Goal: Information Seeking & Learning: Learn about a topic

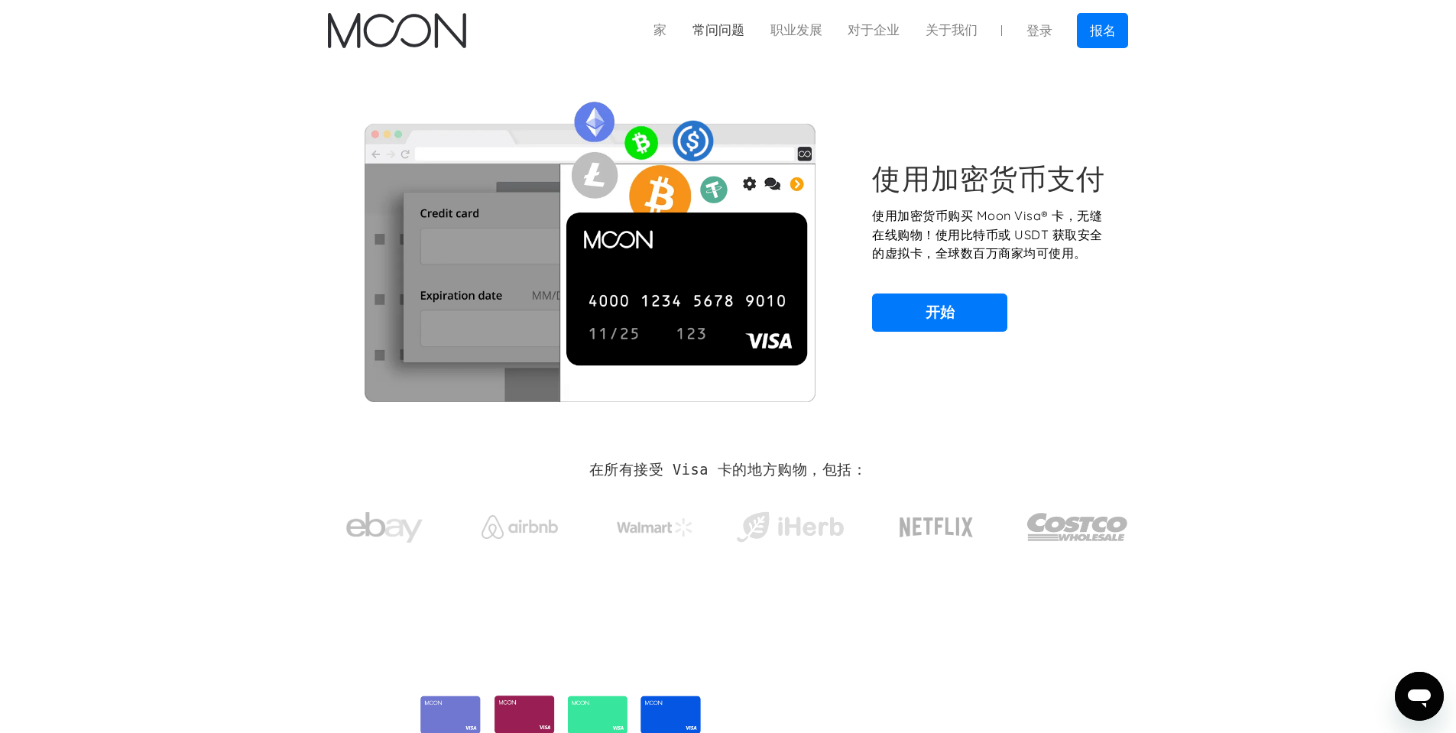
click at [709, 37] on link "常问问题" at bounding box center [718, 30] width 78 height 19
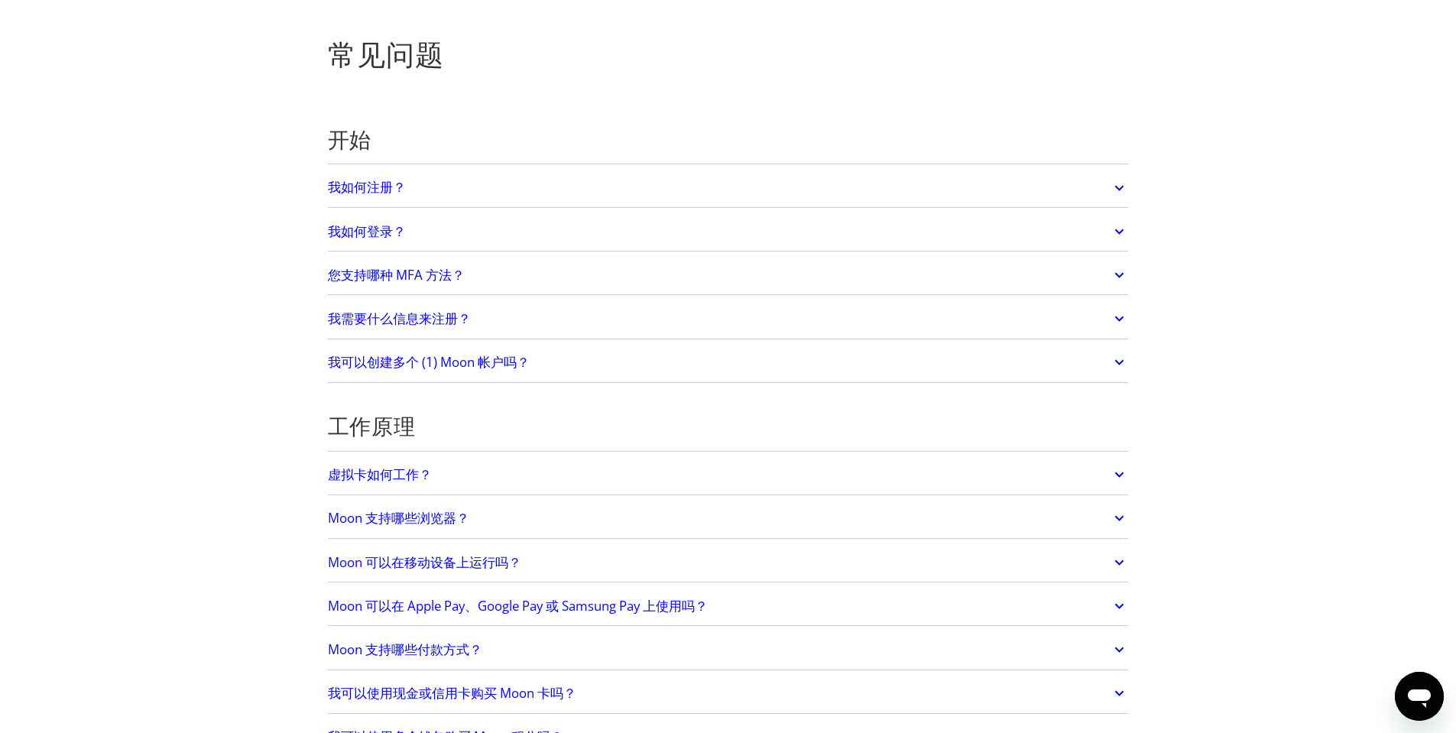
scroll to position [76, 0]
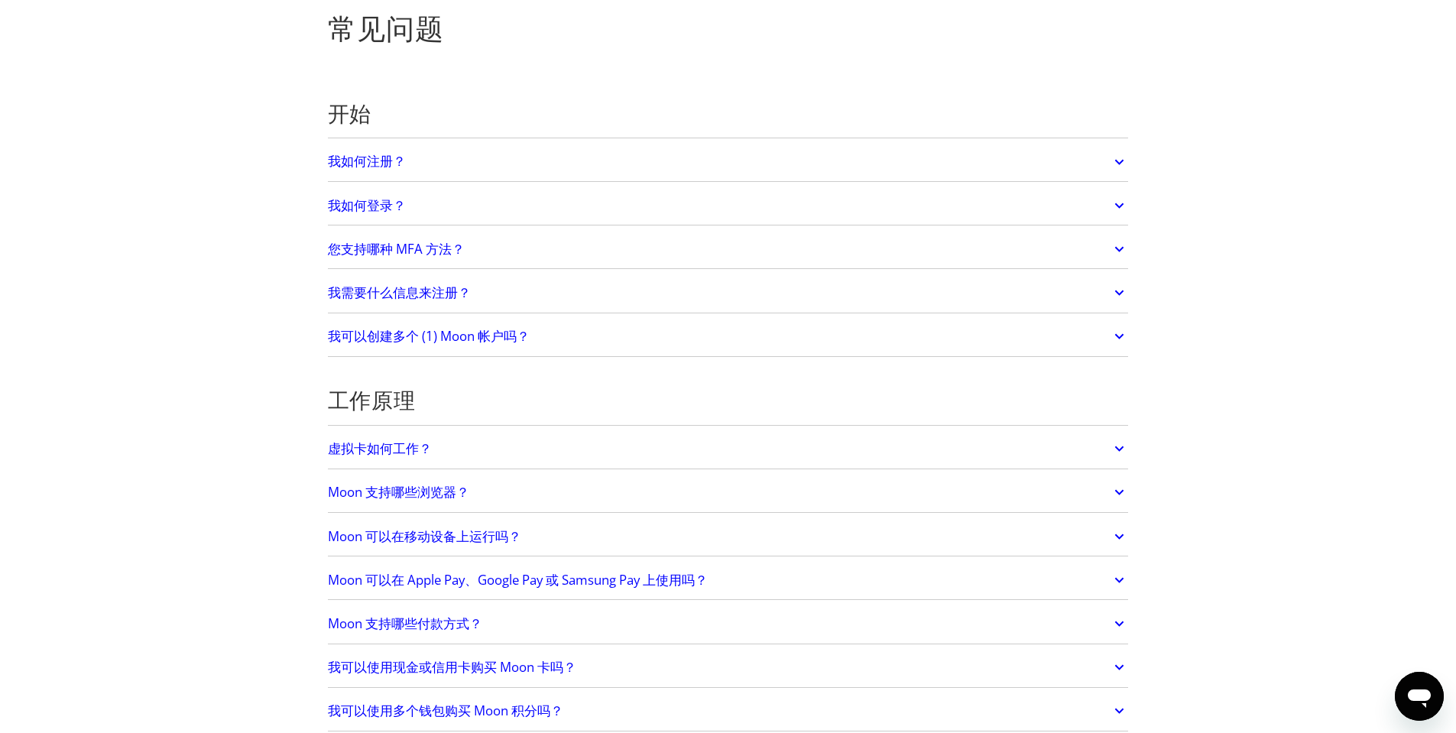
click at [536, 327] on link "我可以创建多个 (1) Moon 帐户吗？" at bounding box center [728, 336] width 801 height 32
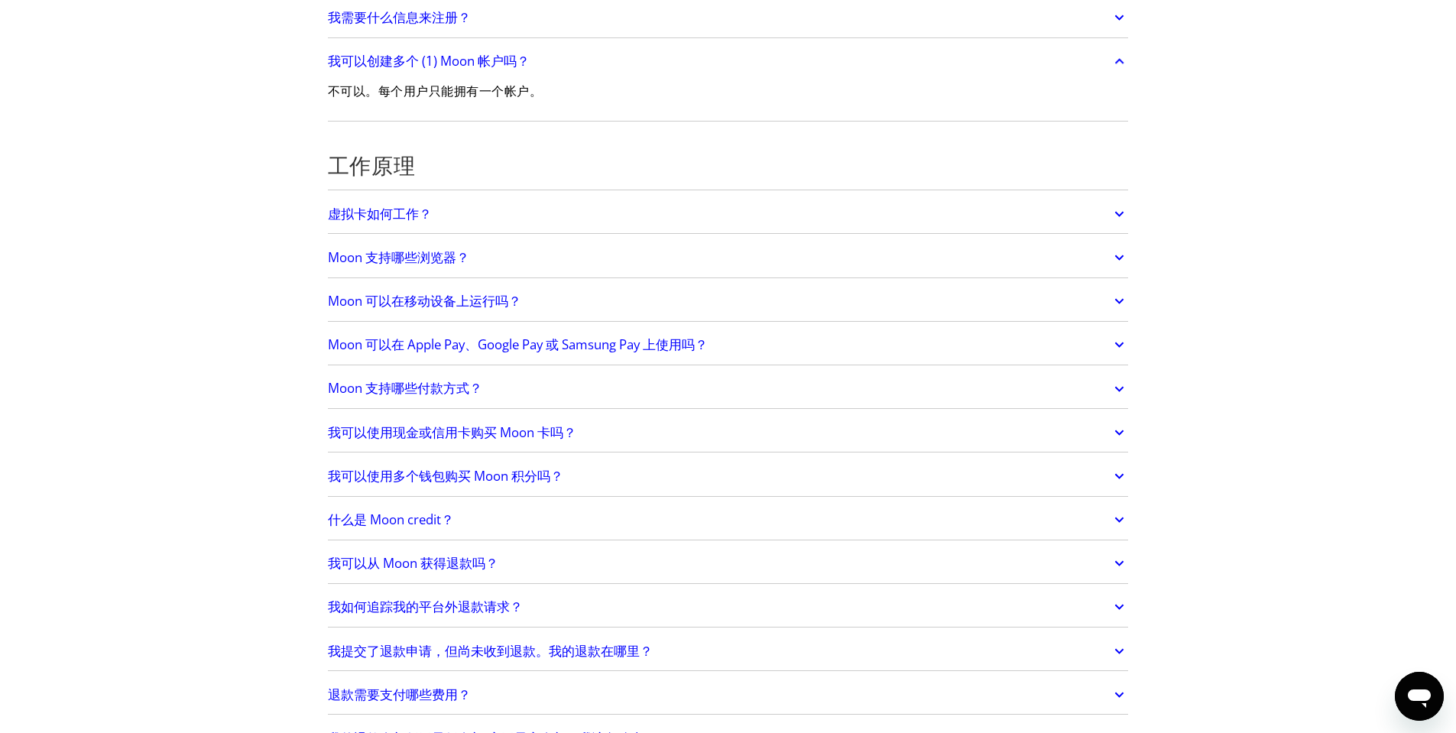
scroll to position [382, 0]
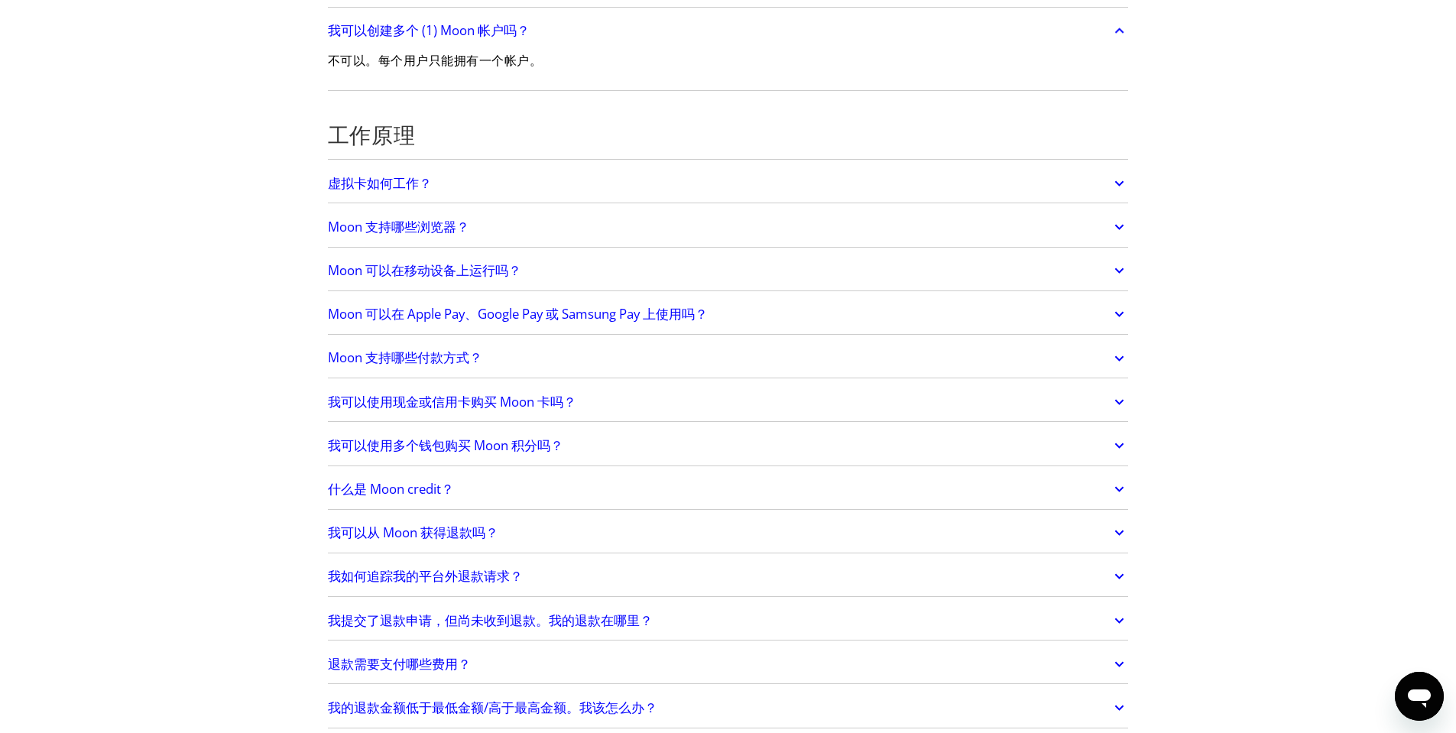
click at [558, 302] on link "Moon 可以在 Apple Pay、Google Pay 或 Samsung Pay 上使用吗？" at bounding box center [728, 314] width 801 height 32
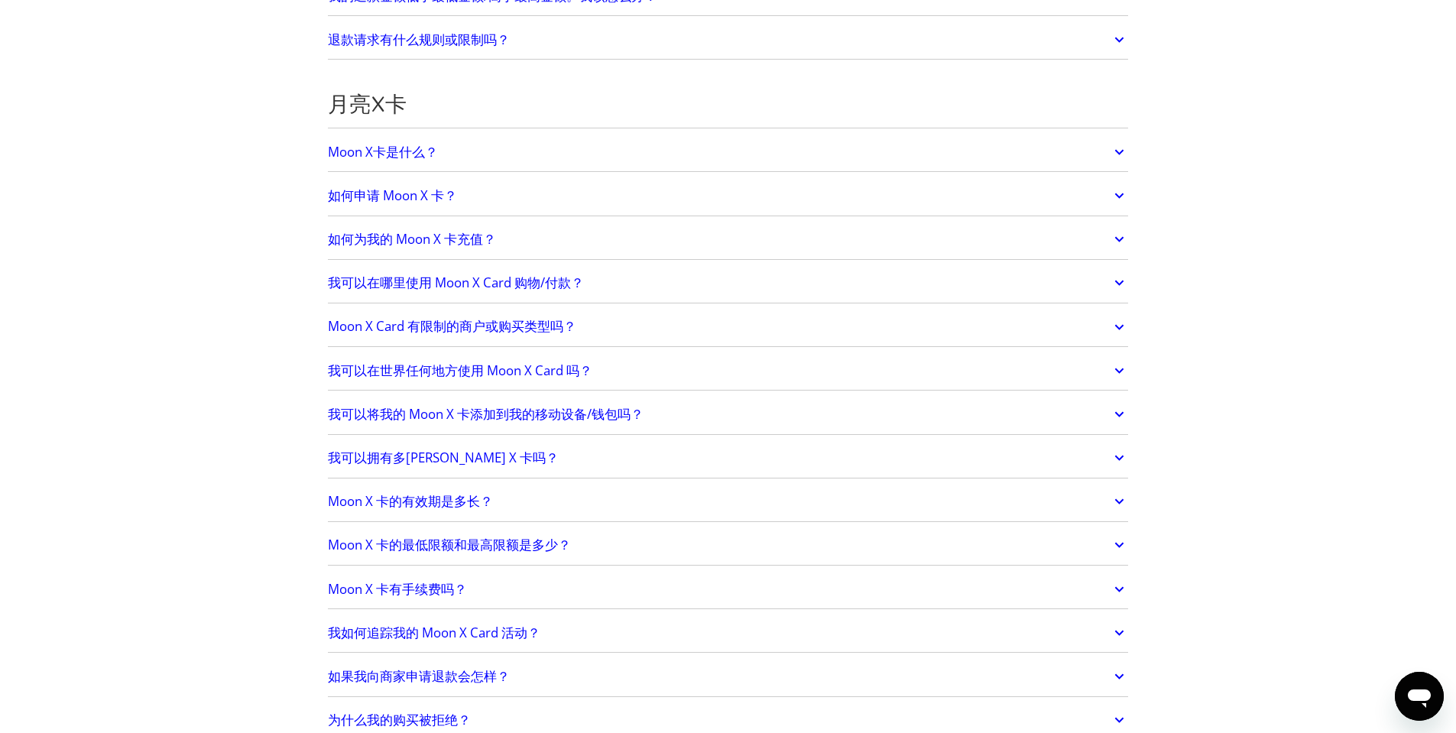
scroll to position [1223, 0]
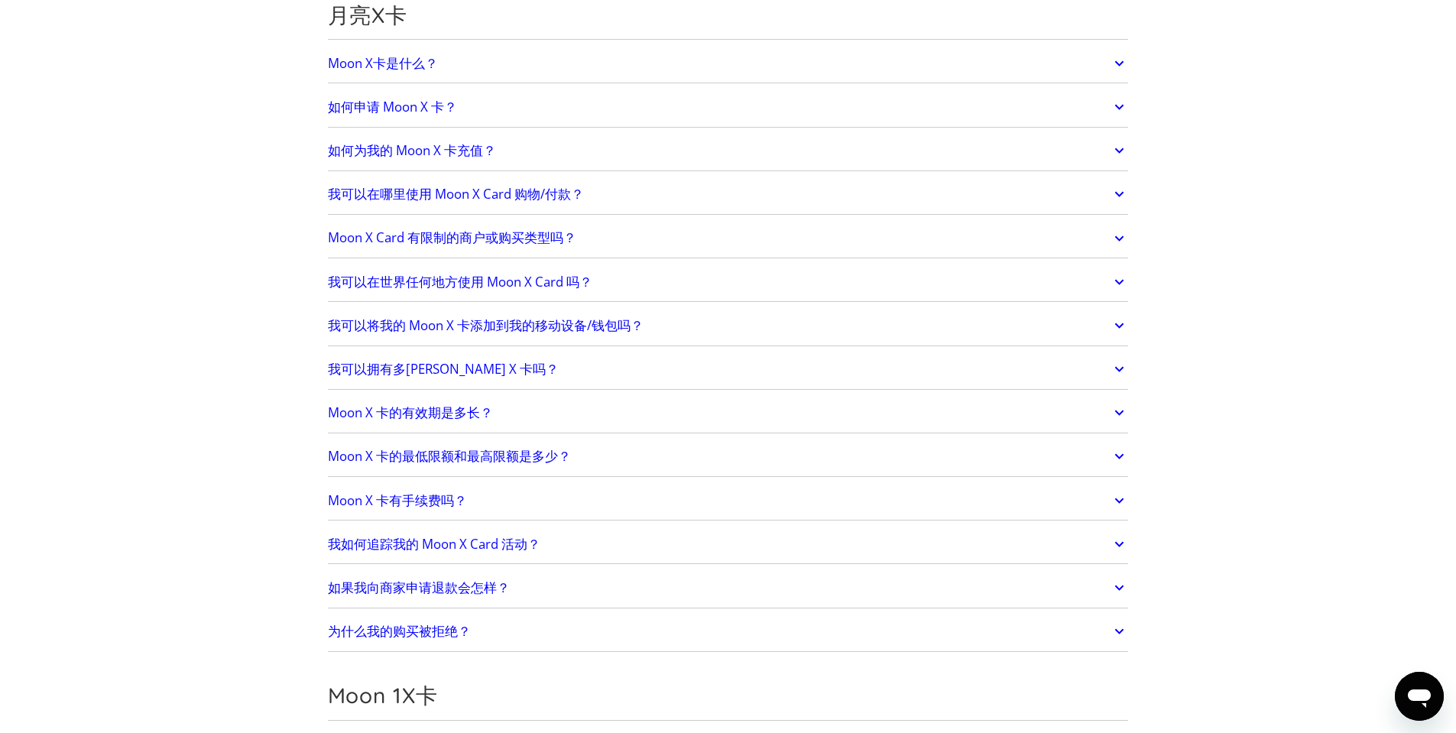
click at [590, 445] on link "Moon X 卡的最低限额和最高限额是多少？" at bounding box center [728, 456] width 801 height 32
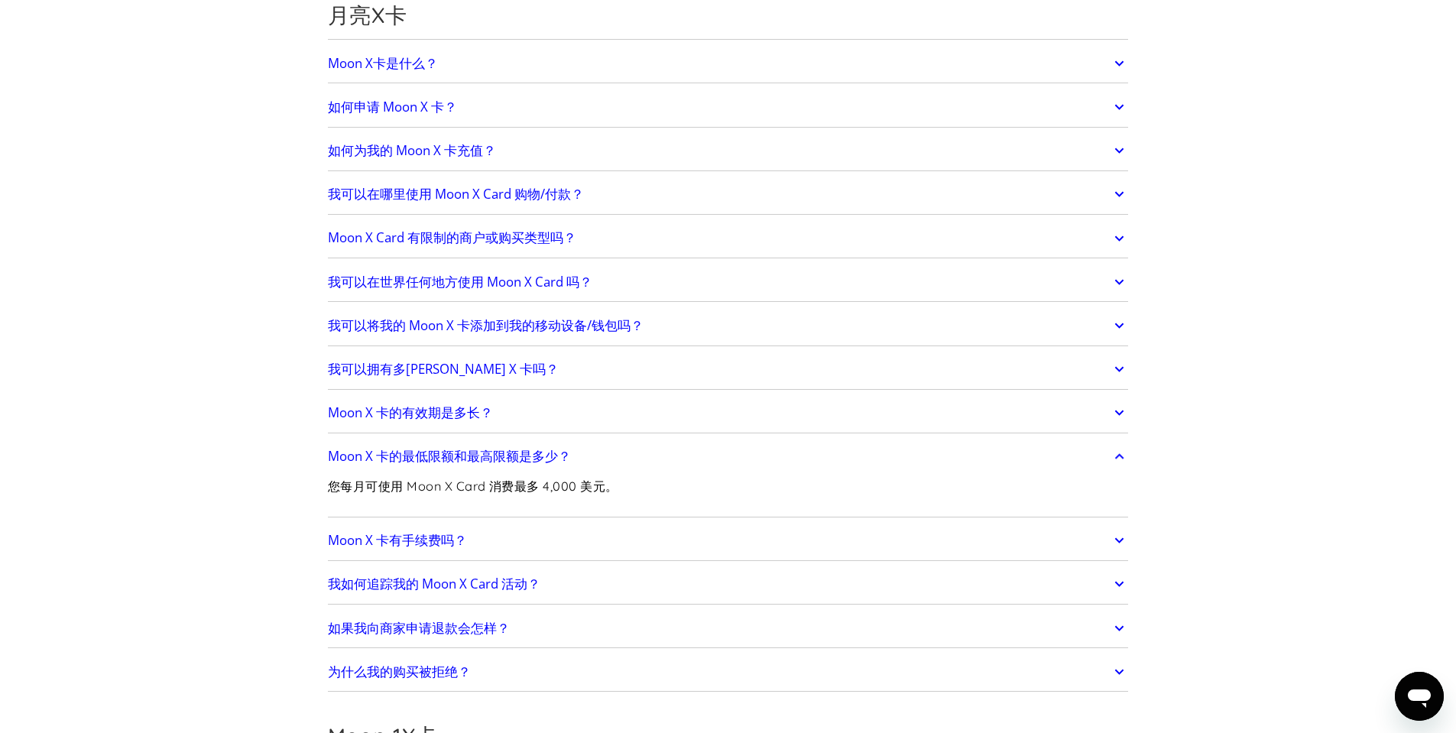
click at [561, 409] on link "Moon X 卡的有效期是多长？" at bounding box center [728, 413] width 801 height 32
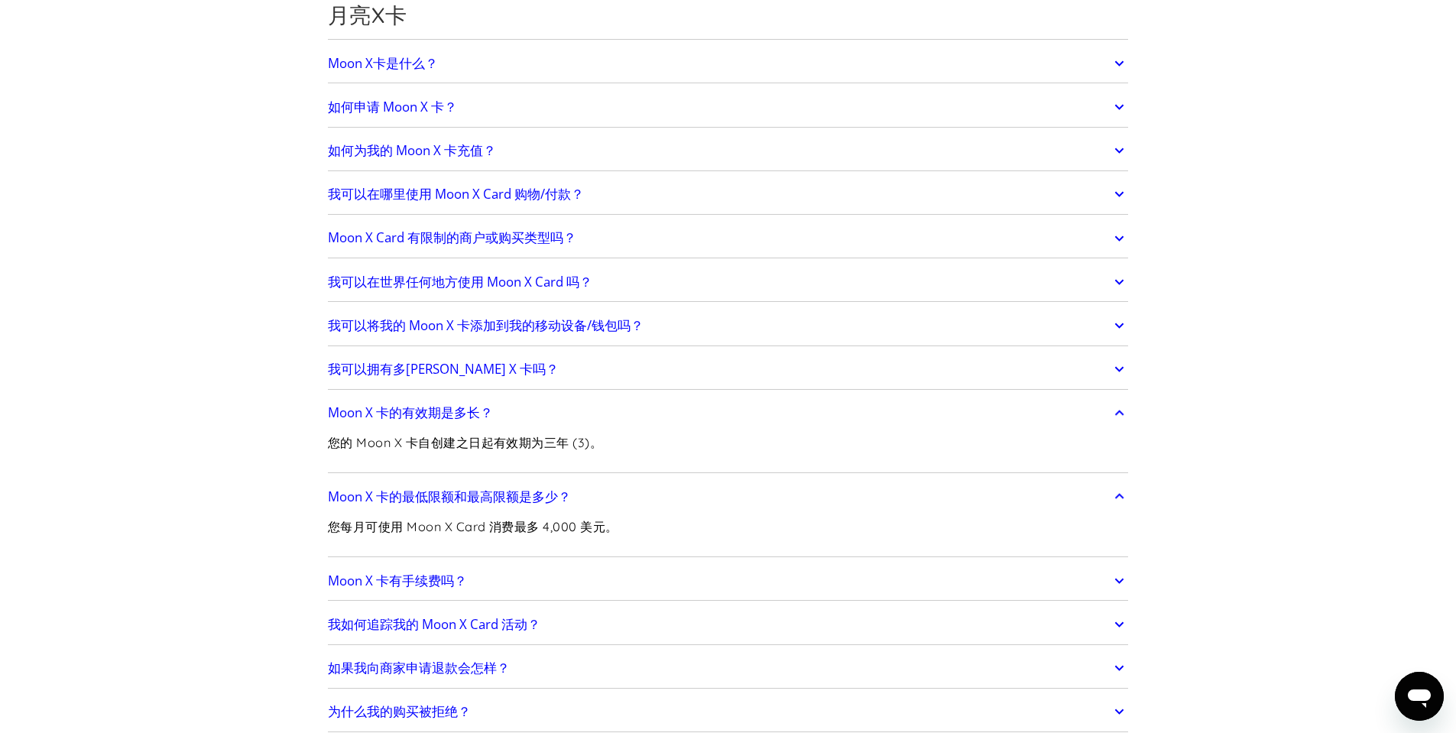
click at [565, 371] on link "我可以拥有多张 Moon X 卡吗？" at bounding box center [728, 369] width 801 height 32
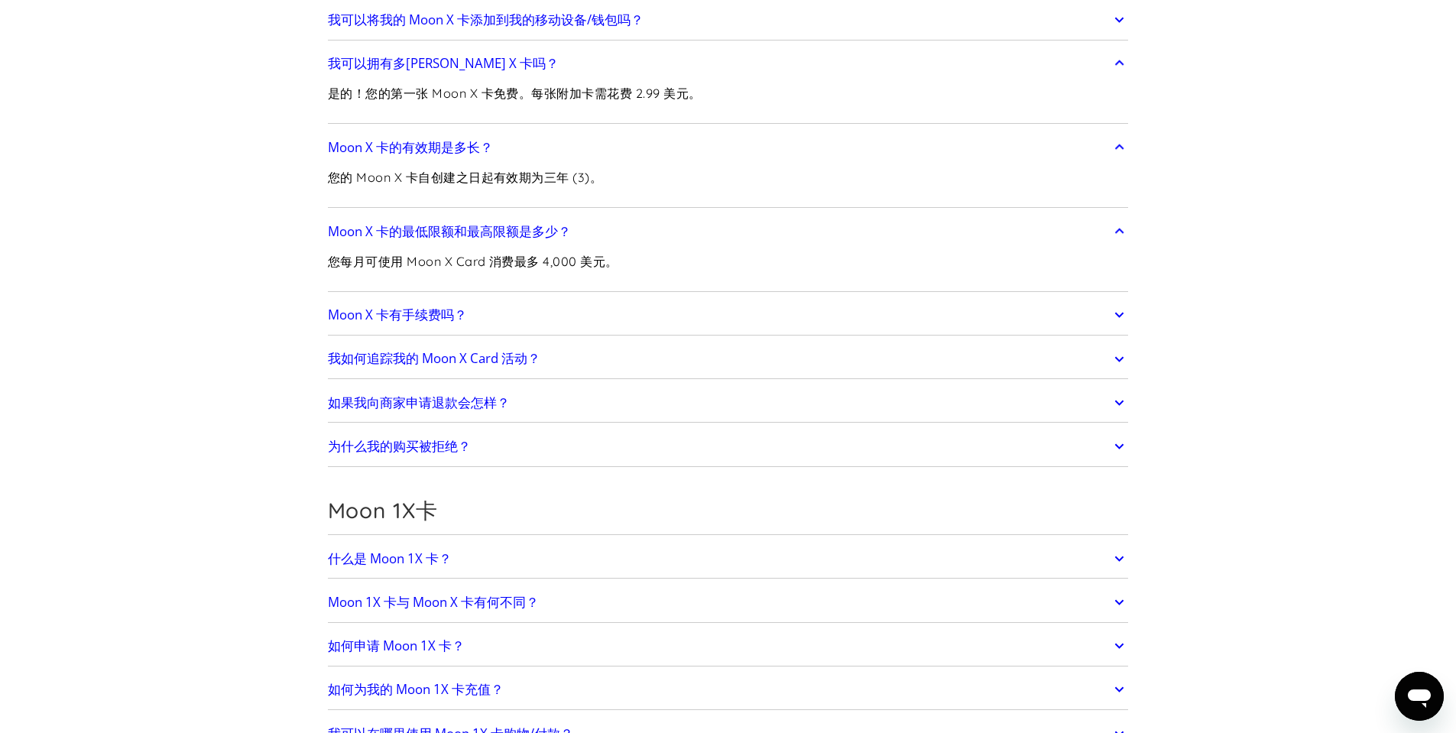
scroll to position [1681, 0]
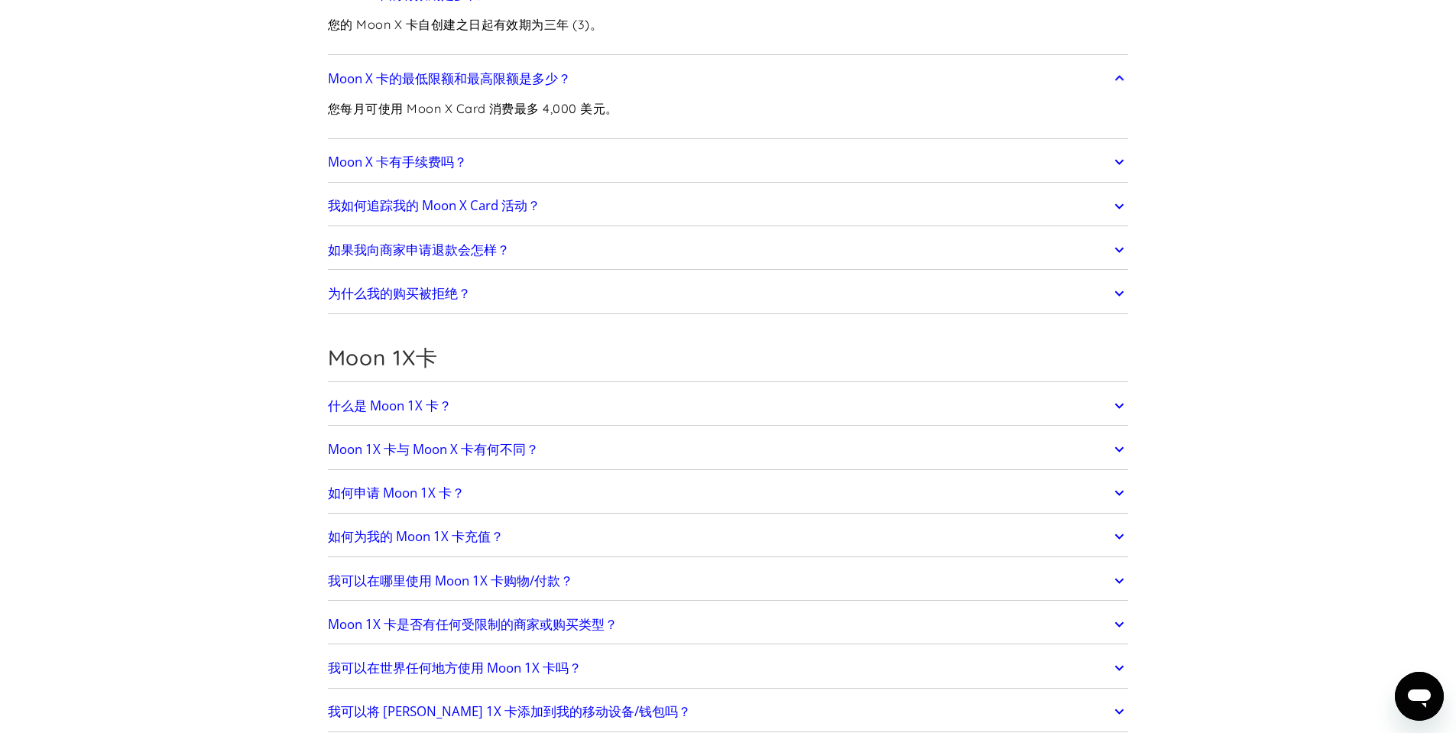
click at [507, 456] on font "Moon 1X 卡与 Moon X 卡有何不同？" at bounding box center [433, 449] width 211 height 18
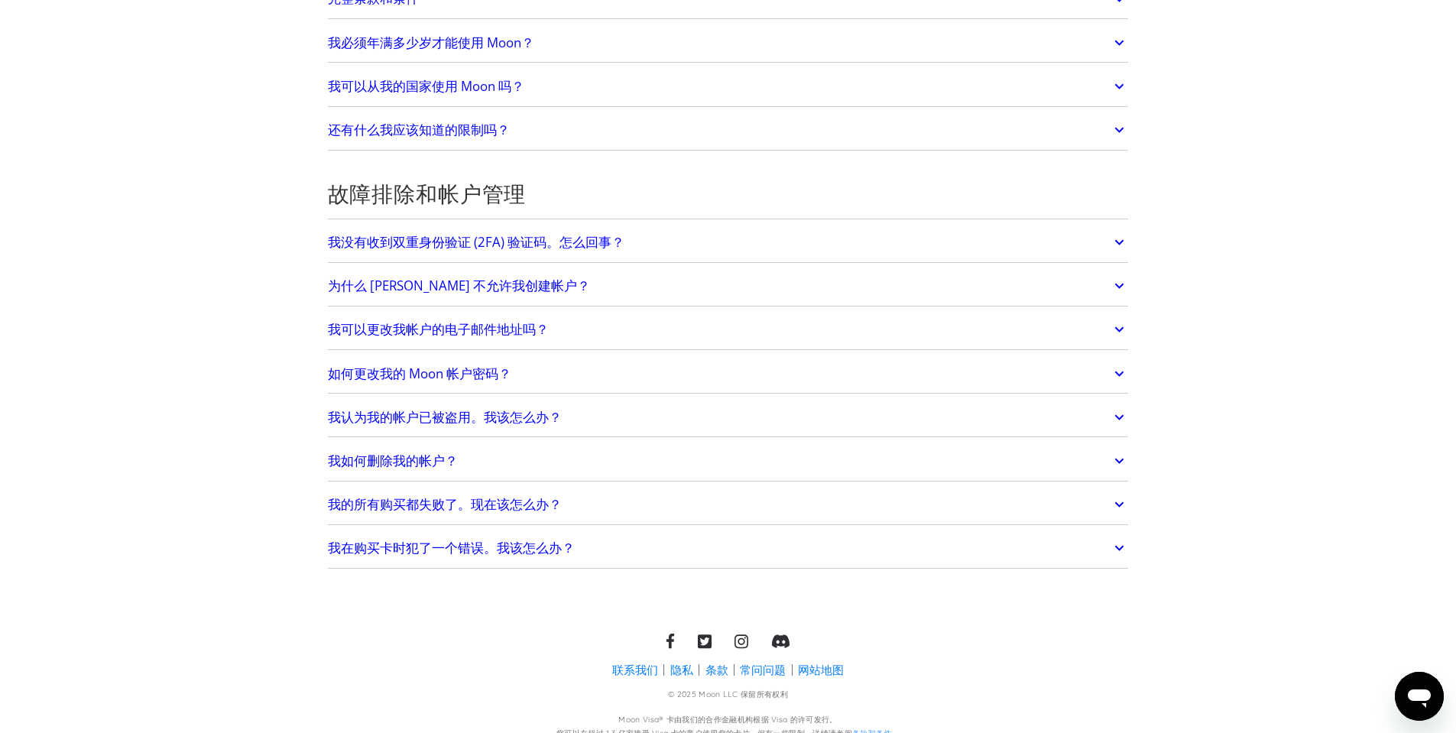
scroll to position [3486, 0]
